Goal: Information Seeking & Learning: Learn about a topic

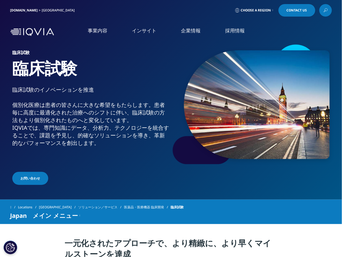
click at [325, 8] on icon at bounding box center [325, 10] width 4 height 7
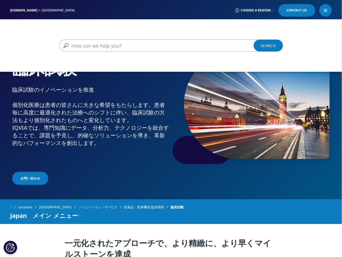
click at [168, 44] on input "検索する" at bounding box center [163, 46] width 208 height 12
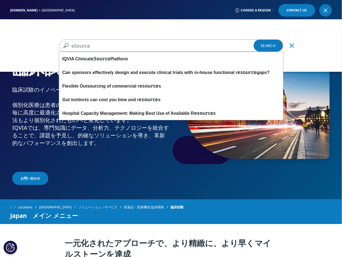
type input "eSource"
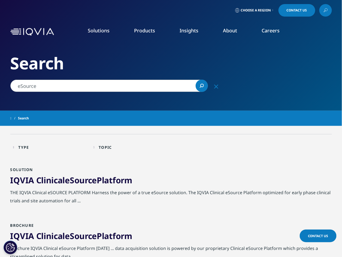
click at [118, 183] on link "IQVIA Clinical eSource Platform" at bounding box center [71, 180] width 122 height 11
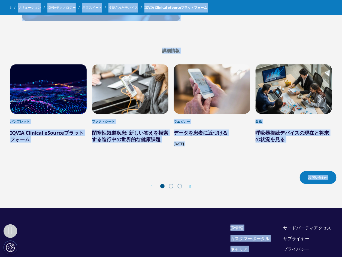
scroll to position [396, 0]
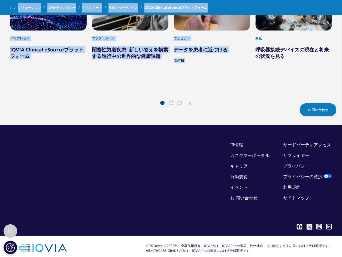
drag, startPoint x: 13, startPoint y: 61, endPoint x: 321, endPoint y: 17, distance: 310.7
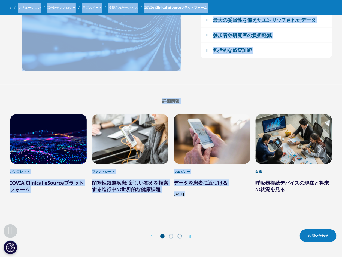
scroll to position [268, 0]
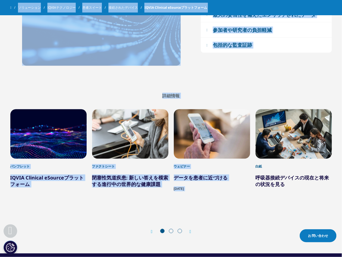
click at [302, 183] on div "白紙 呼吸器接続デバイスの現在と将来の状況を見る" at bounding box center [294, 157] width 76 height 95
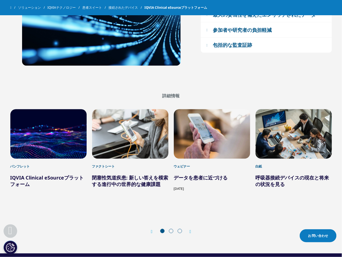
click at [272, 215] on div "パンフレット IQVIA Clinical eSourceプラットフォーム ファクトシート 閉塞性気道疾患: 新しい答えを模索する進行中の世界的な健康課題 白紙" at bounding box center [171, 170] width 322 height 142
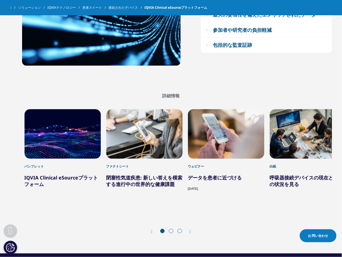
click at [323, 160] on div "白紙 呼吸器接続デバイスの現在と将来の状況を見る" at bounding box center [307, 157] width 76 height 95
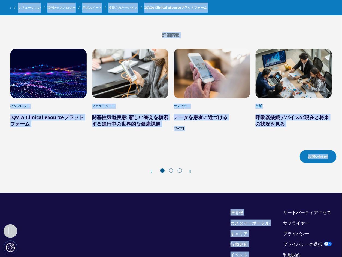
scroll to position [349, 0]
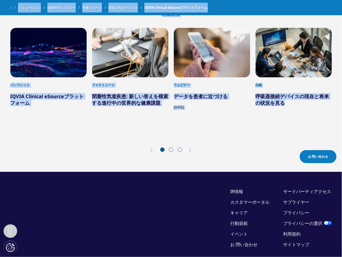
drag, startPoint x: 11, startPoint y: 62, endPoint x: 301, endPoint y: 110, distance: 293.0
copy div "lorEmipsumdolorsitametcons。 ADIPI Elitsedd eIusmod temporinc、utlaboreetdolorema…"
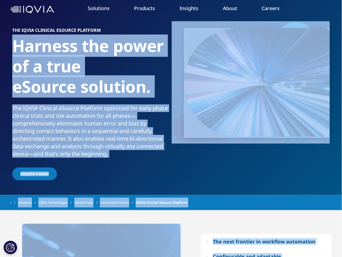
scroll to position [19, 0]
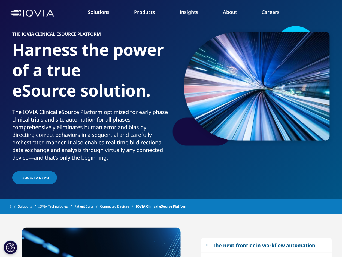
click at [15, 26] on div "THE IQVIA Clinical eSOURCE PLATFORM Harness the power of a true eSource solutio…" at bounding box center [171, 105] width 322 height 160
drag, startPoint x: 9, startPoint y: 32, endPoint x: 99, endPoint y: 33, distance: 90.7
click at [99, 33] on section "THE IQVIA Clinical eSOURCE PLATFORM Harness the power of a true eSource solutio…" at bounding box center [171, 90] width 342 height 218
copy h6 "THE IQVIA Clinical eSOURCE PLATFORM"
click at [121, 144] on div "The IQVIA Clinical eSource Platform optimized for early phase clinical trials a…" at bounding box center [90, 134] width 157 height 53
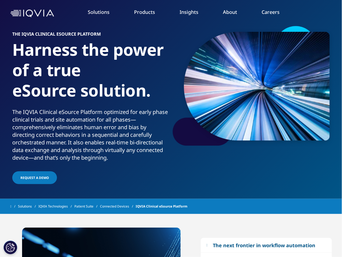
drag, startPoint x: 230, startPoint y: 173, endPoint x: 225, endPoint y: 174, distance: 5.4
click at [134, 37] on h6 "THE IQVIA Clinical eSOURCE PLATFORM" at bounding box center [90, 36] width 157 height 8
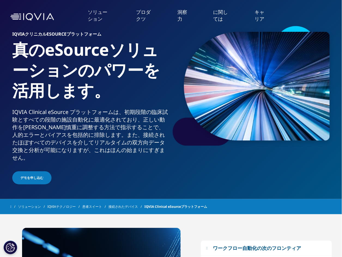
click at [108, 178] on section "IQVIAクリニカルeSOURCEプラットフォーム 真のeSourceソリューションのパワーを活用します。 IQVIA Clinical eSource プラ…" at bounding box center [171, 90] width 342 height 218
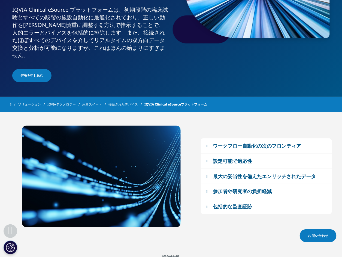
scroll to position [122, 0]
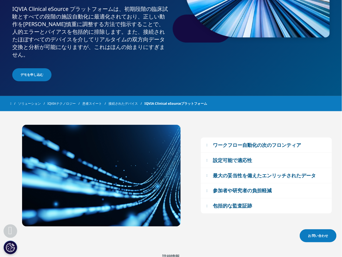
click at [205, 138] on button "ワークフロー自動化の次のフロンティア" at bounding box center [266, 145] width 131 height 15
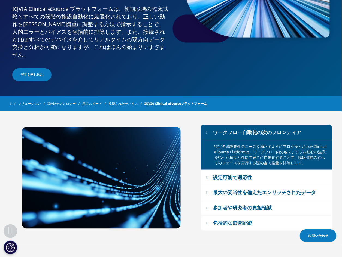
click at [208, 176] on em at bounding box center [206, 178] width 1 height 4
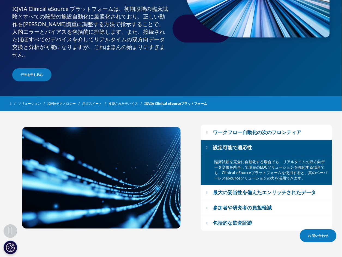
click at [206, 191] on em at bounding box center [206, 193] width 1 height 4
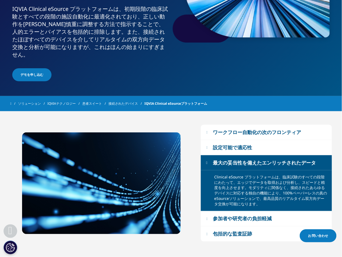
click at [205, 214] on button "参加者や研究者の負担軽減" at bounding box center [266, 219] width 131 height 15
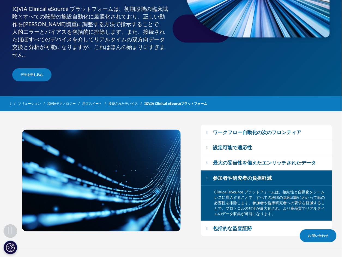
click at [206, 227] on em at bounding box center [206, 229] width 1 height 4
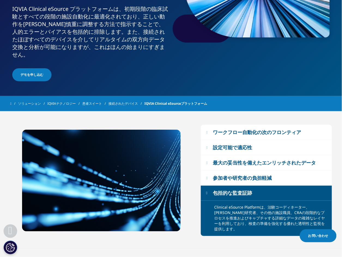
click at [14, 137] on div at bounding box center [101, 181] width 182 height 102
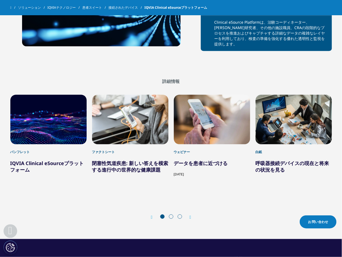
scroll to position [293, 0]
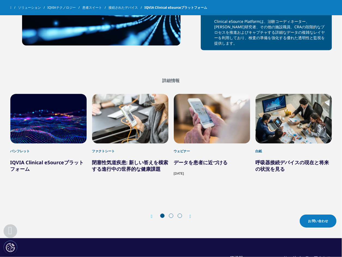
click at [190, 215] on icon "Next slide" at bounding box center [191, 217] width 2 height 4
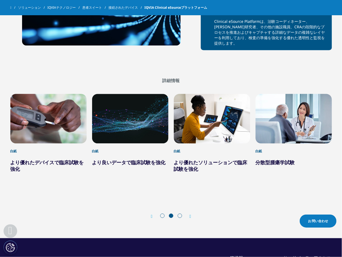
click at [190, 215] on icon "Next slide" at bounding box center [191, 217] width 2 height 4
